Goal: Information Seeking & Learning: Learn about a topic

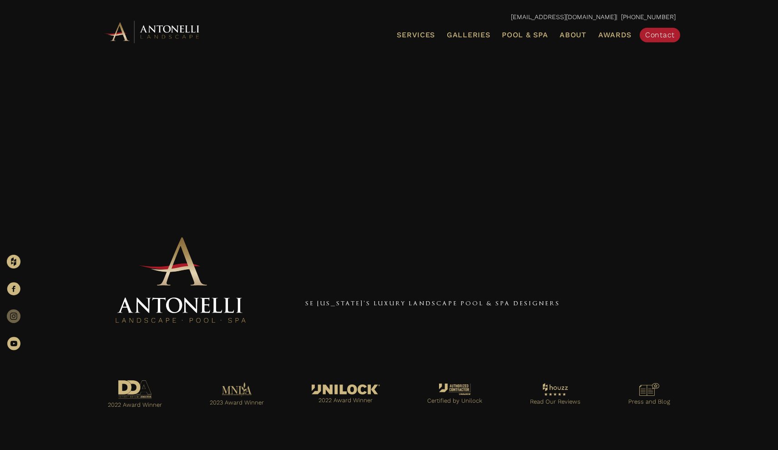
click at [20, 318] on icon at bounding box center [14, 316] width 14 height 14
click at [476, 37] on span "Galleries" at bounding box center [468, 34] width 43 height 9
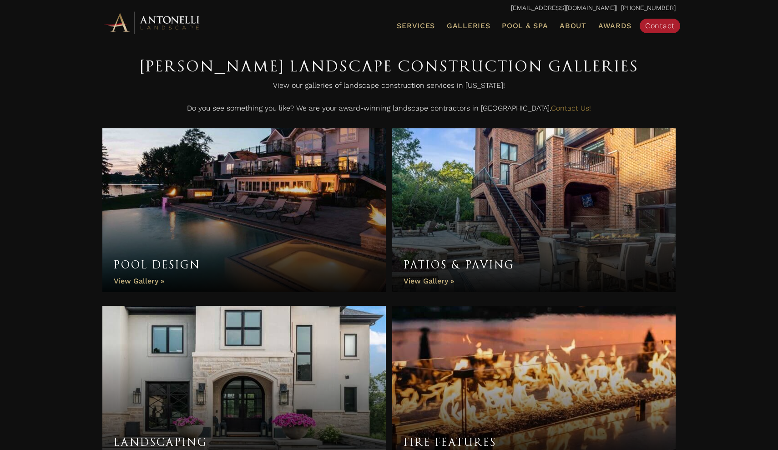
scroll to position [196, 0]
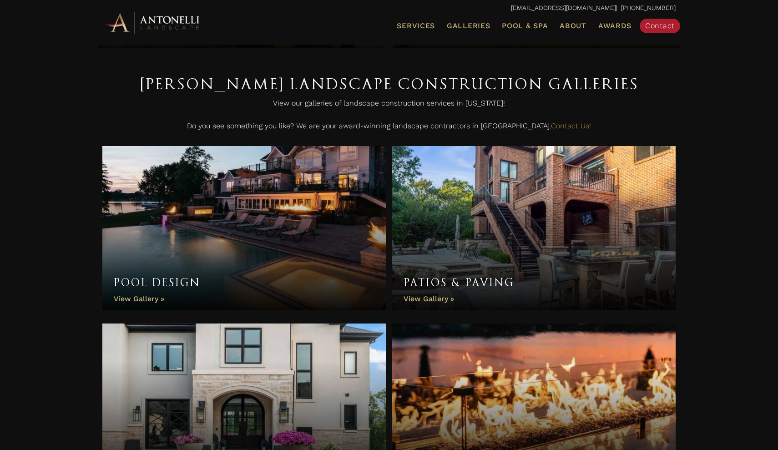
click at [217, 263] on link "Pool Design" at bounding box center [243, 228] width 283 height 164
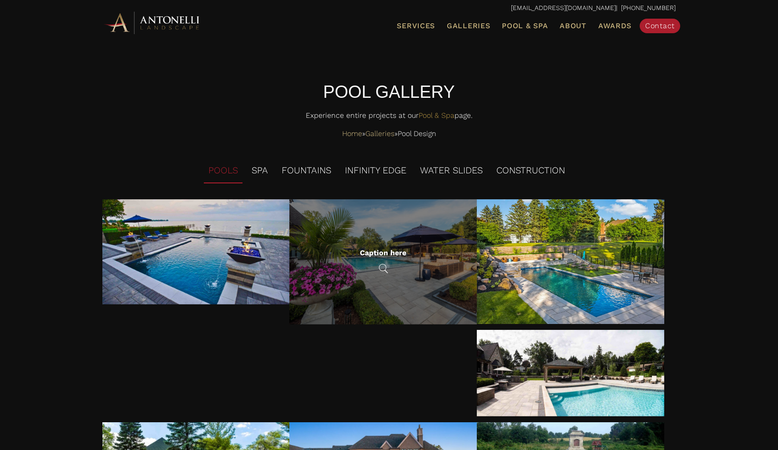
click at [418, 272] on div "Caption here" at bounding box center [382, 261] width 187 height 125
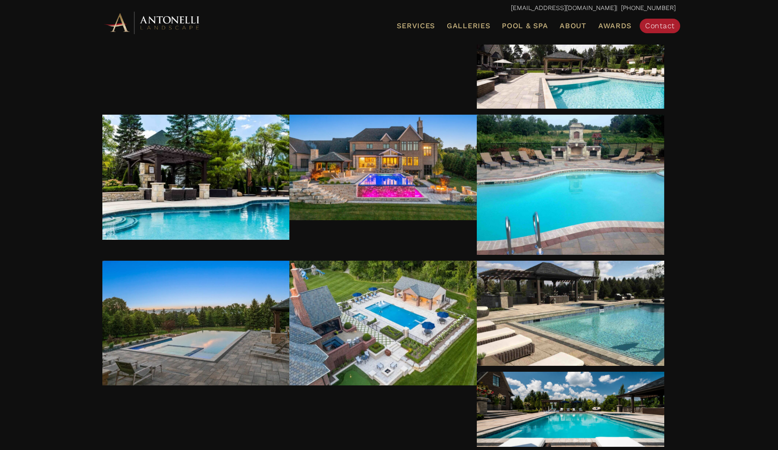
scroll to position [308, 0]
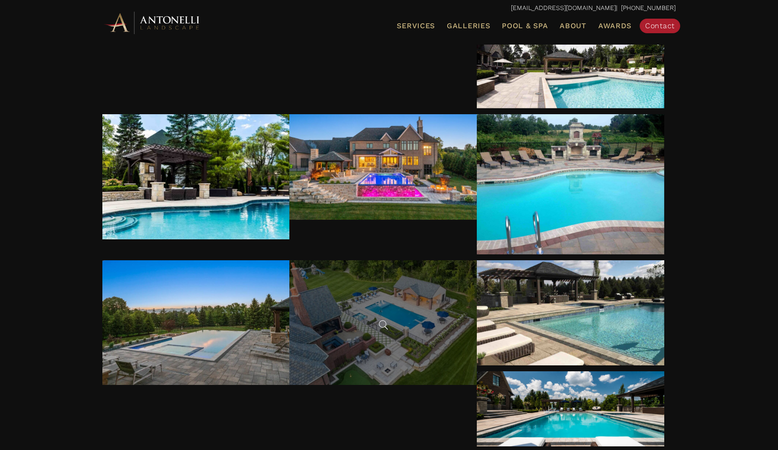
click at [413, 330] on div at bounding box center [382, 322] width 187 height 125
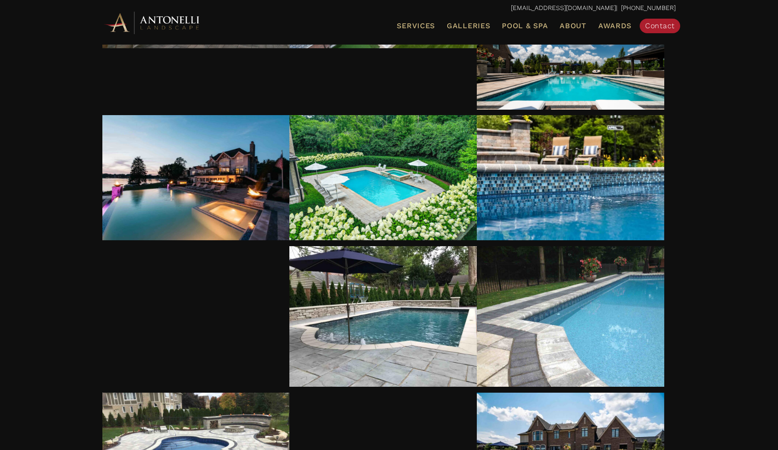
scroll to position [647, 0]
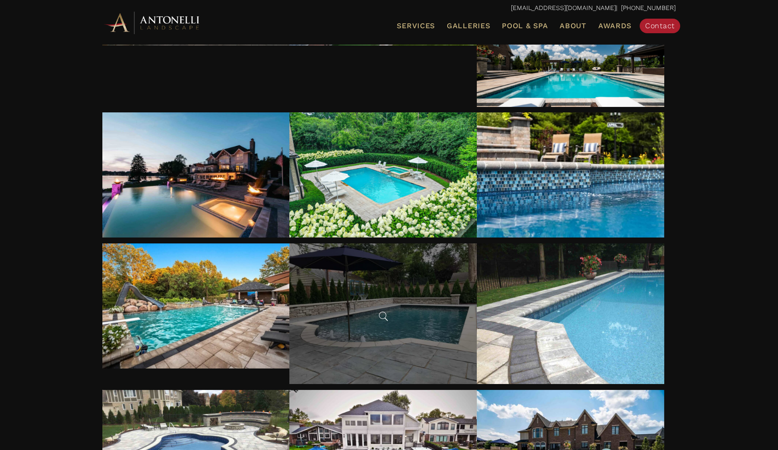
click at [463, 358] on div at bounding box center [382, 313] width 187 height 141
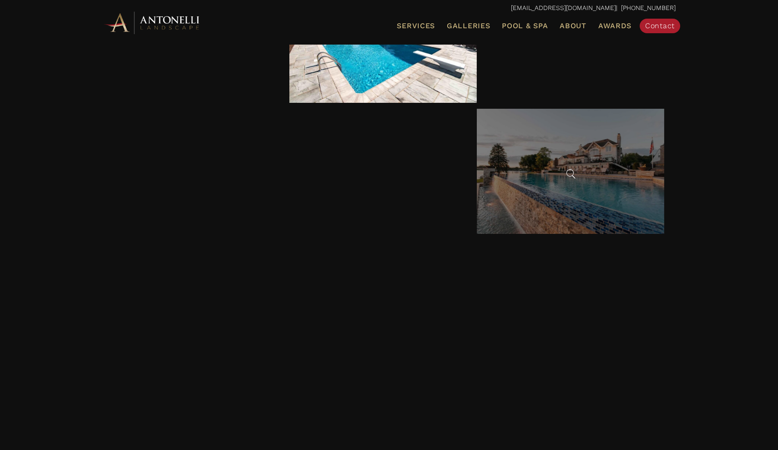
scroll to position [1605, 0]
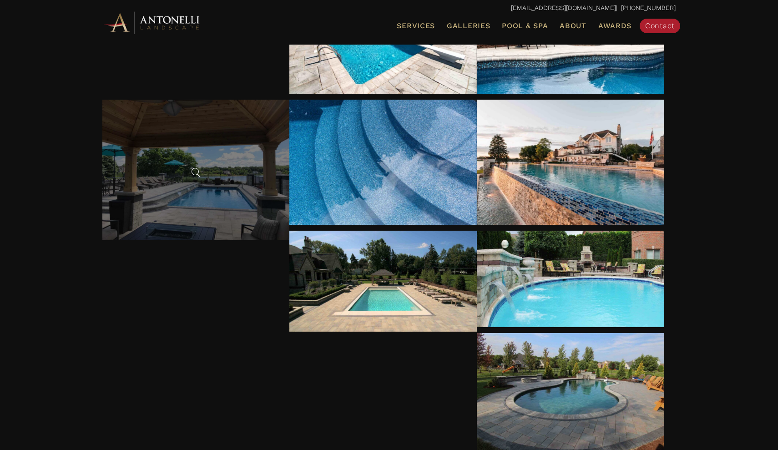
click at [199, 166] on span at bounding box center [196, 173] width 14 height 14
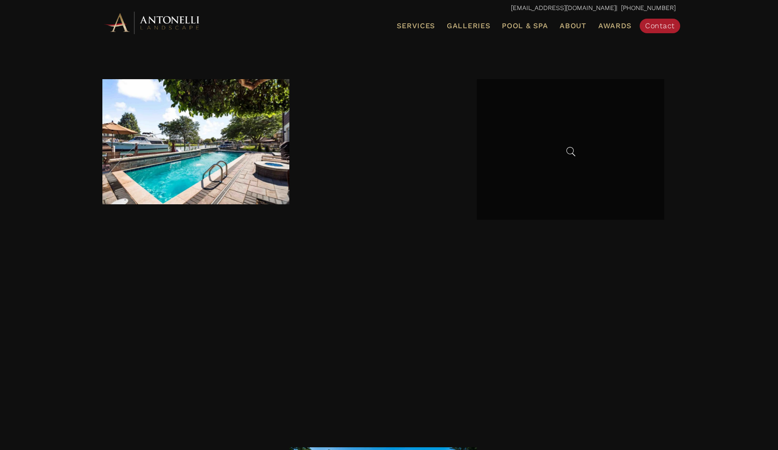
scroll to position [2287, 0]
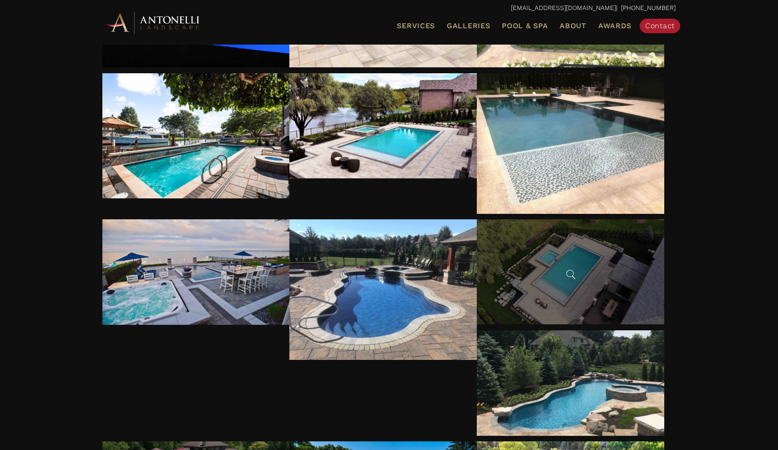
click at [564, 281] on div at bounding box center [570, 271] width 187 height 105
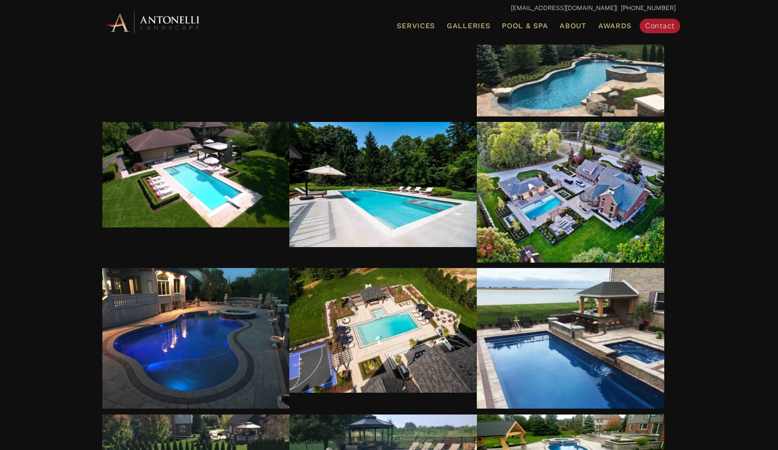
scroll to position [2607, 0]
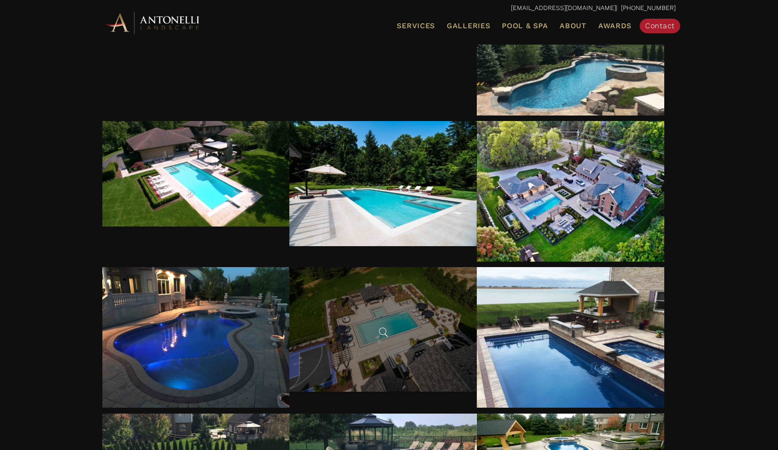
click at [386, 341] on div at bounding box center [382, 329] width 187 height 125
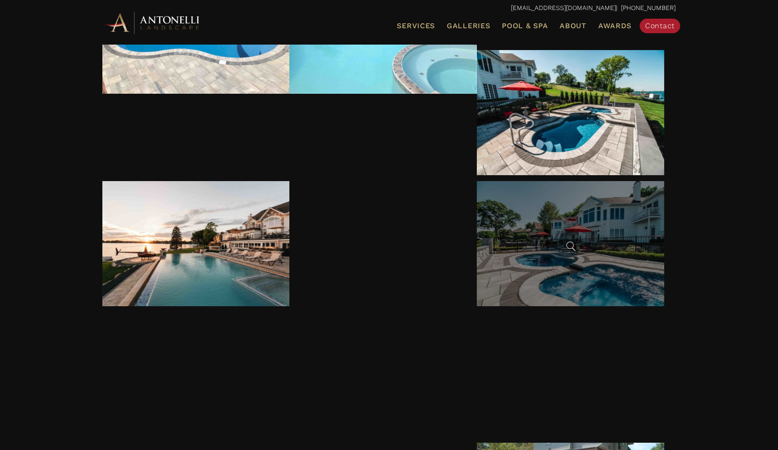
scroll to position [3068, 0]
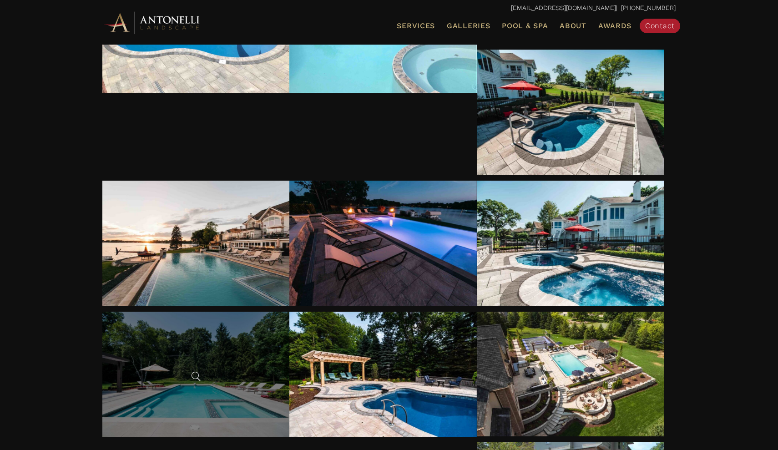
click at [222, 364] on div at bounding box center [195, 373] width 187 height 125
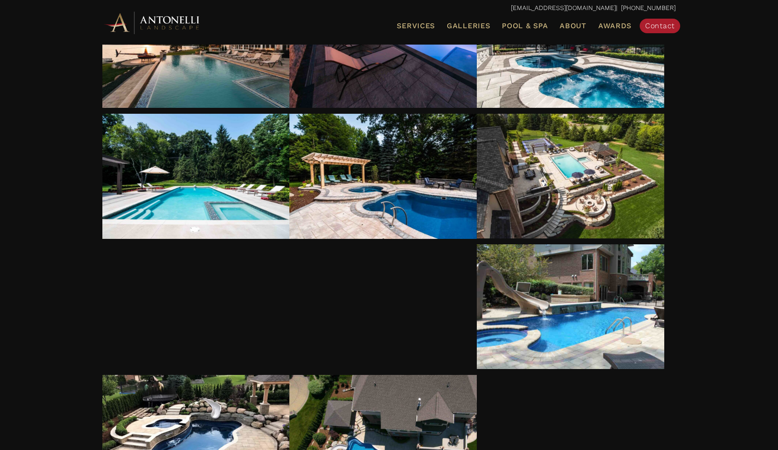
scroll to position [3220, 0]
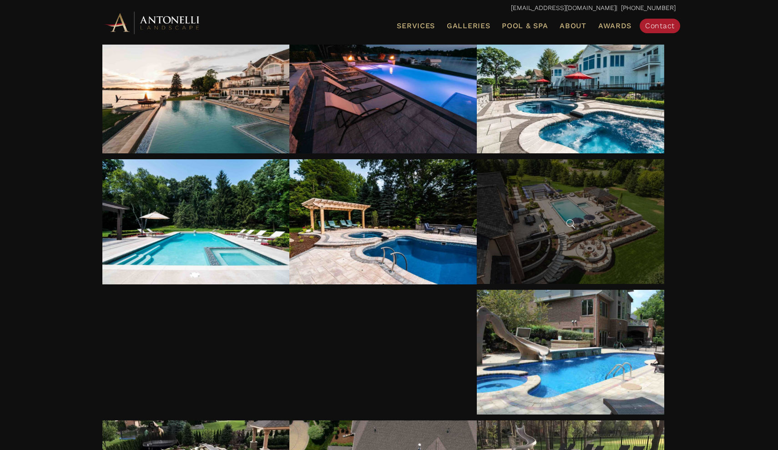
click at [584, 223] on div at bounding box center [570, 221] width 187 height 125
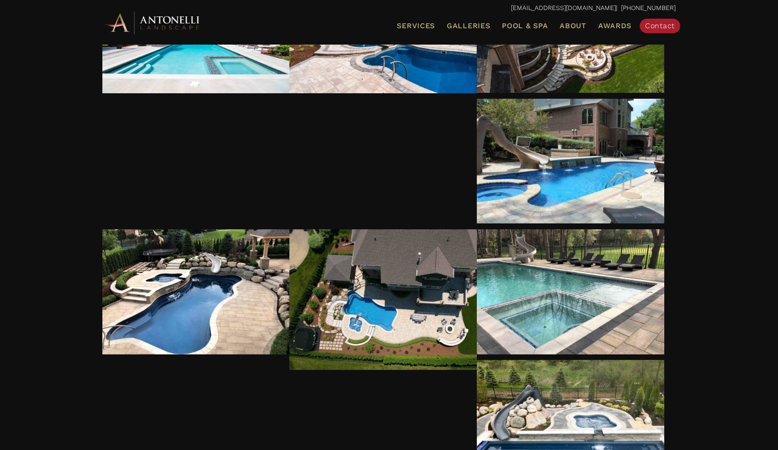
scroll to position [3412, 0]
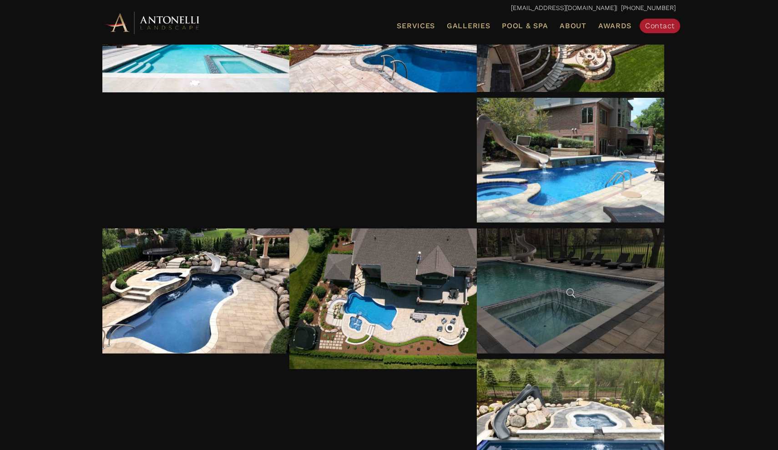
click at [597, 290] on div at bounding box center [570, 290] width 187 height 125
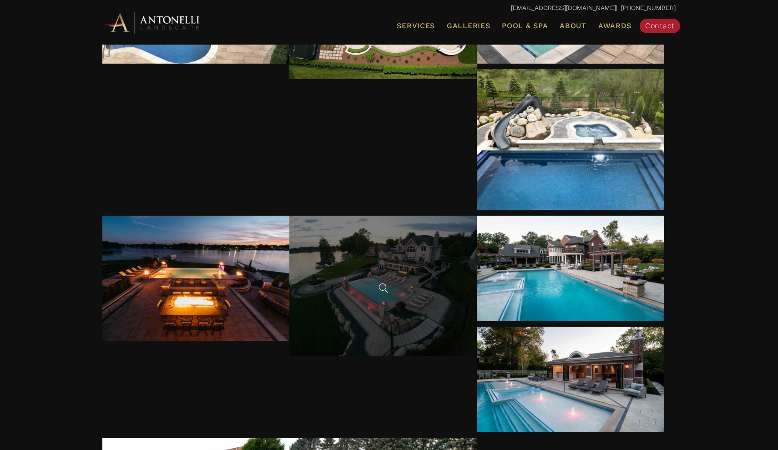
scroll to position [3701, 0]
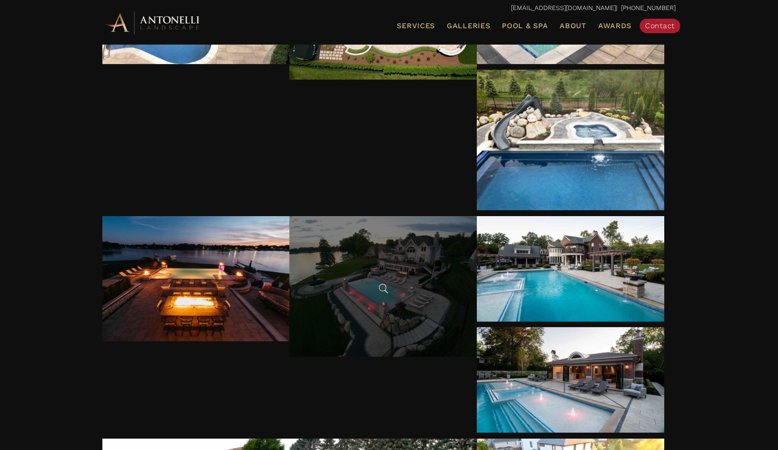
click at [404, 303] on div at bounding box center [382, 286] width 187 height 141
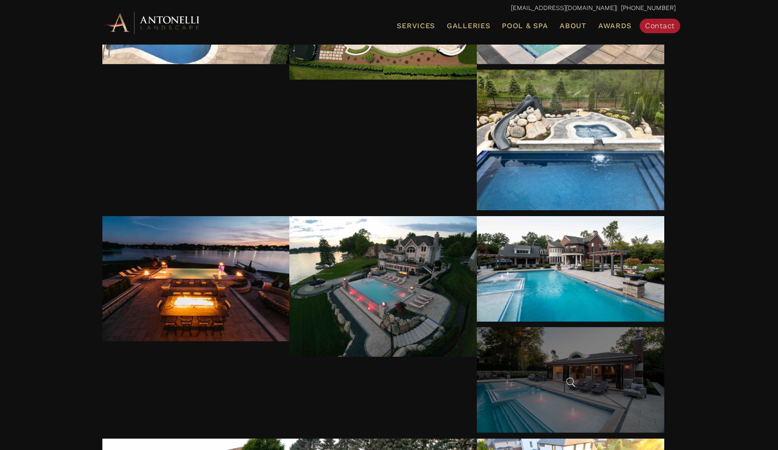
click at [617, 385] on div at bounding box center [570, 379] width 187 height 105
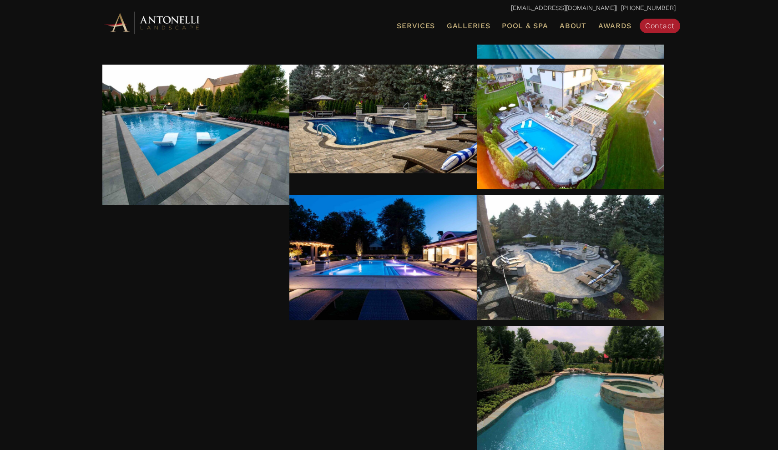
scroll to position [4078, 0]
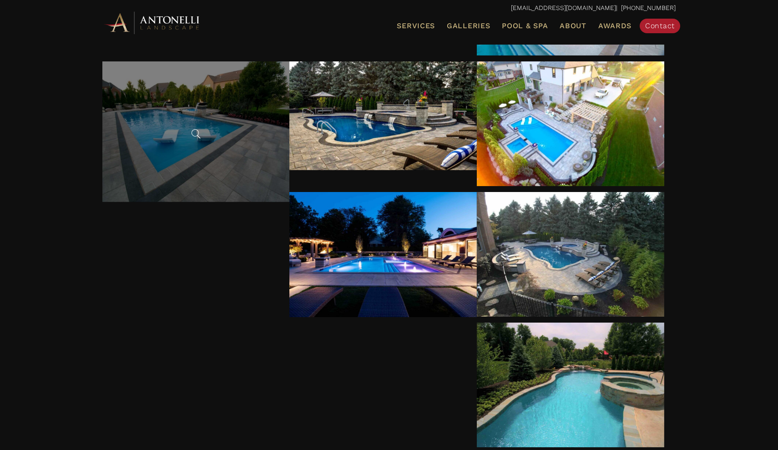
click at [191, 131] on div at bounding box center [195, 131] width 187 height 141
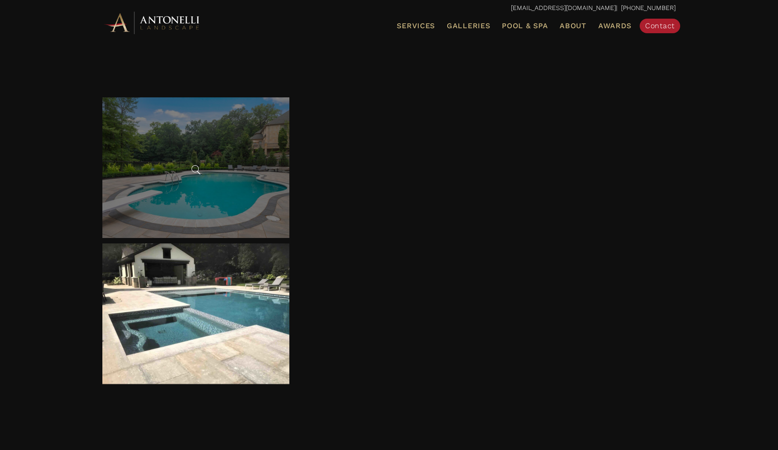
scroll to position [4693, 0]
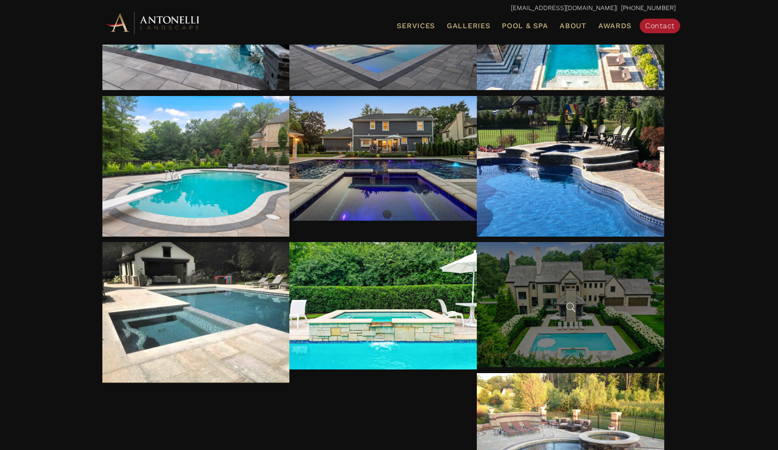
click at [576, 303] on div at bounding box center [570, 304] width 187 height 125
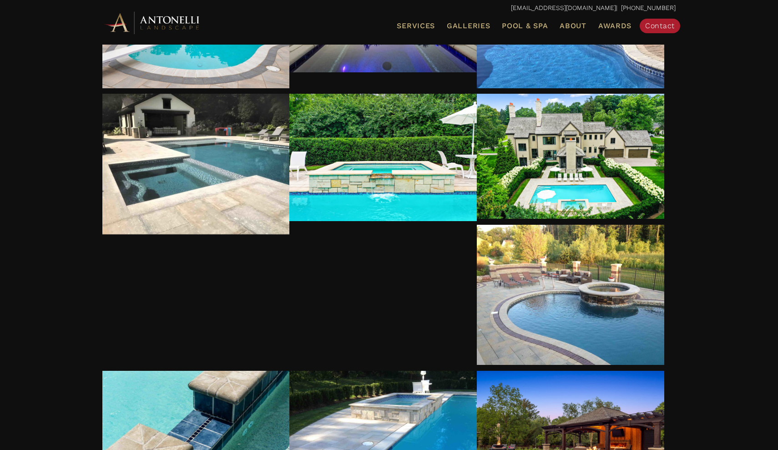
scroll to position [4840, 0]
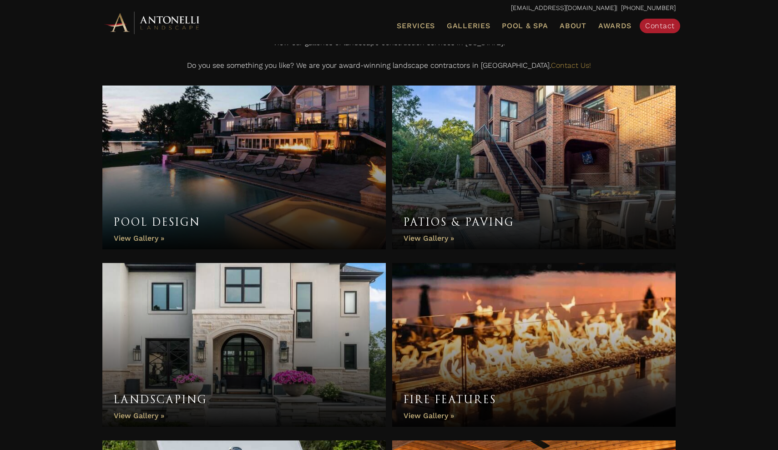
scroll to position [256, 0]
click at [140, 238] on link "Pool Design" at bounding box center [243, 167] width 283 height 164
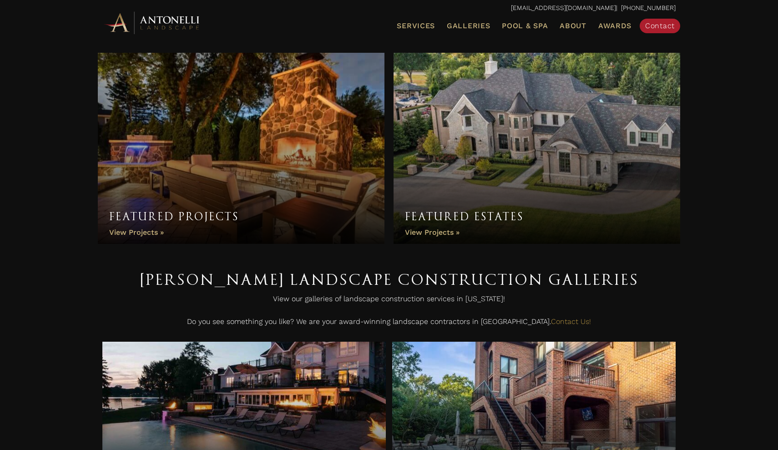
scroll to position [0, 0]
click at [130, 0] on div "info@antonellilandscape.com | 888-567-2846" at bounding box center [388, 8] width 591 height 16
click at [138, 26] on img at bounding box center [152, 22] width 100 height 25
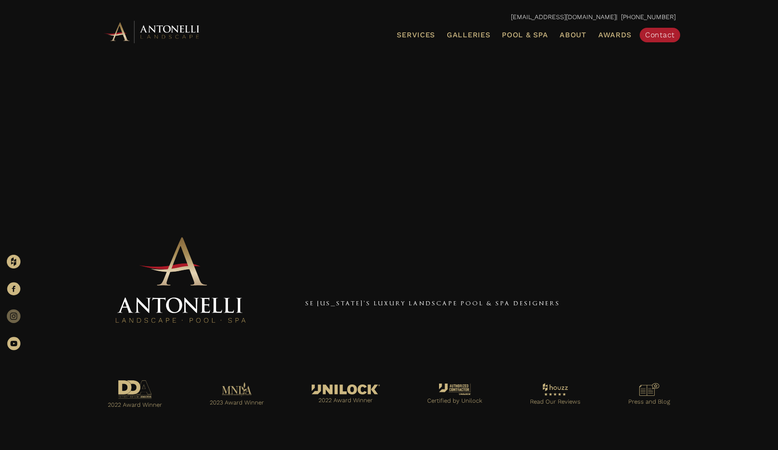
click at [15, 315] on icon at bounding box center [14, 316] width 14 height 14
